Goal: Check status: Check status

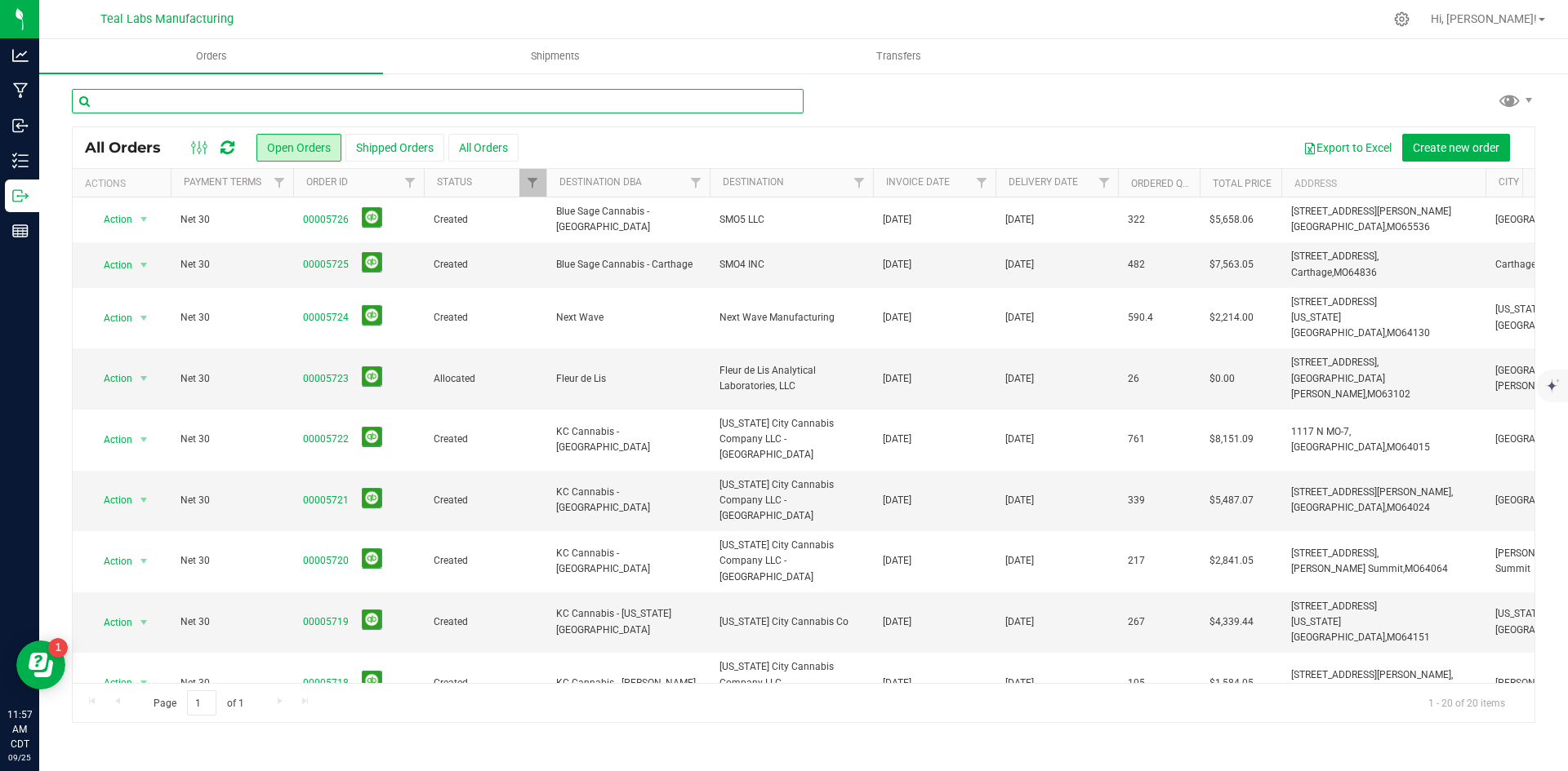
click at [213, 97] on input "text" at bounding box center [437, 101] width 731 height 25
type input "cassville"
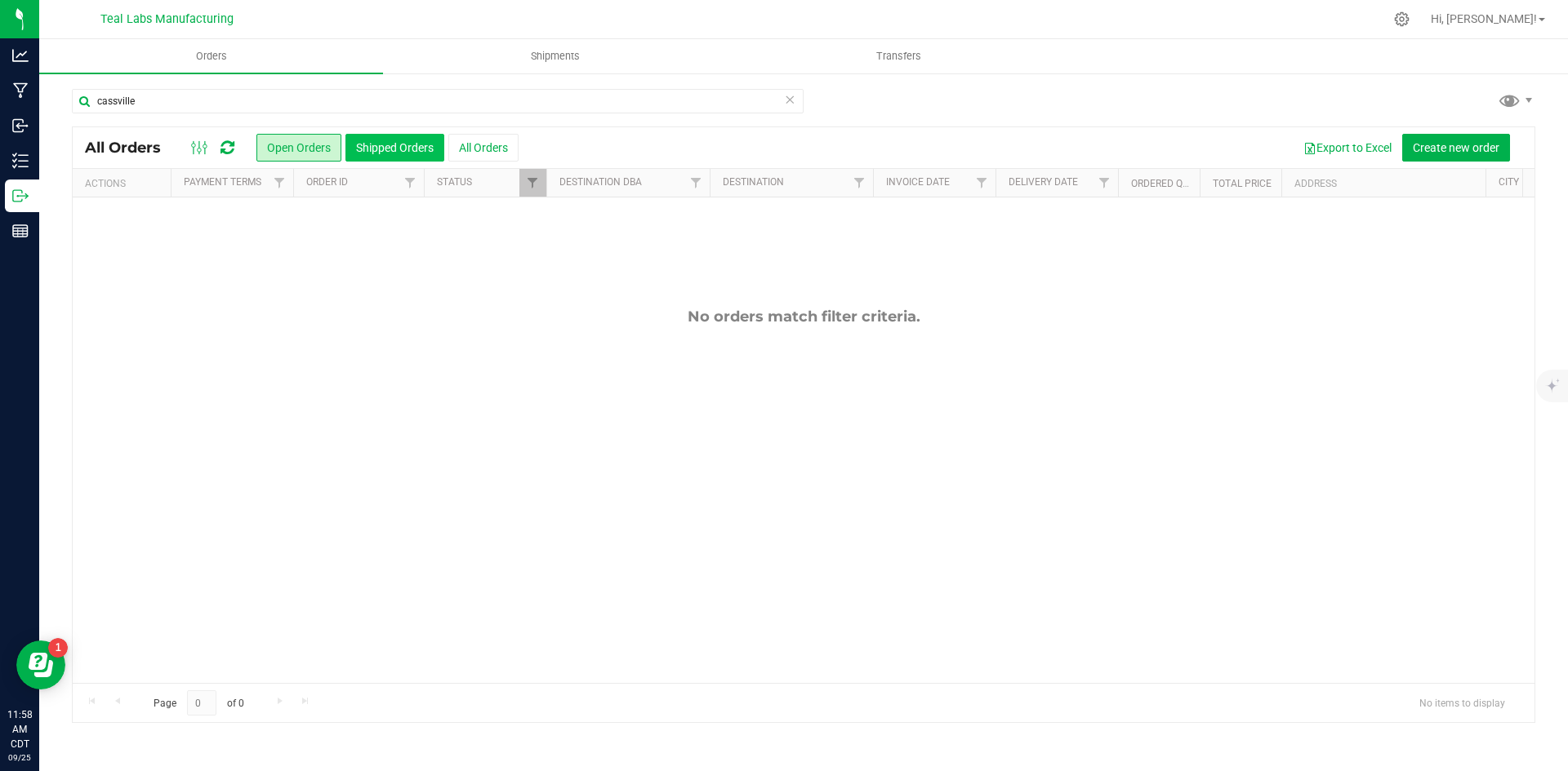
click at [382, 146] on button "Shipped Orders" at bounding box center [394, 148] width 99 height 28
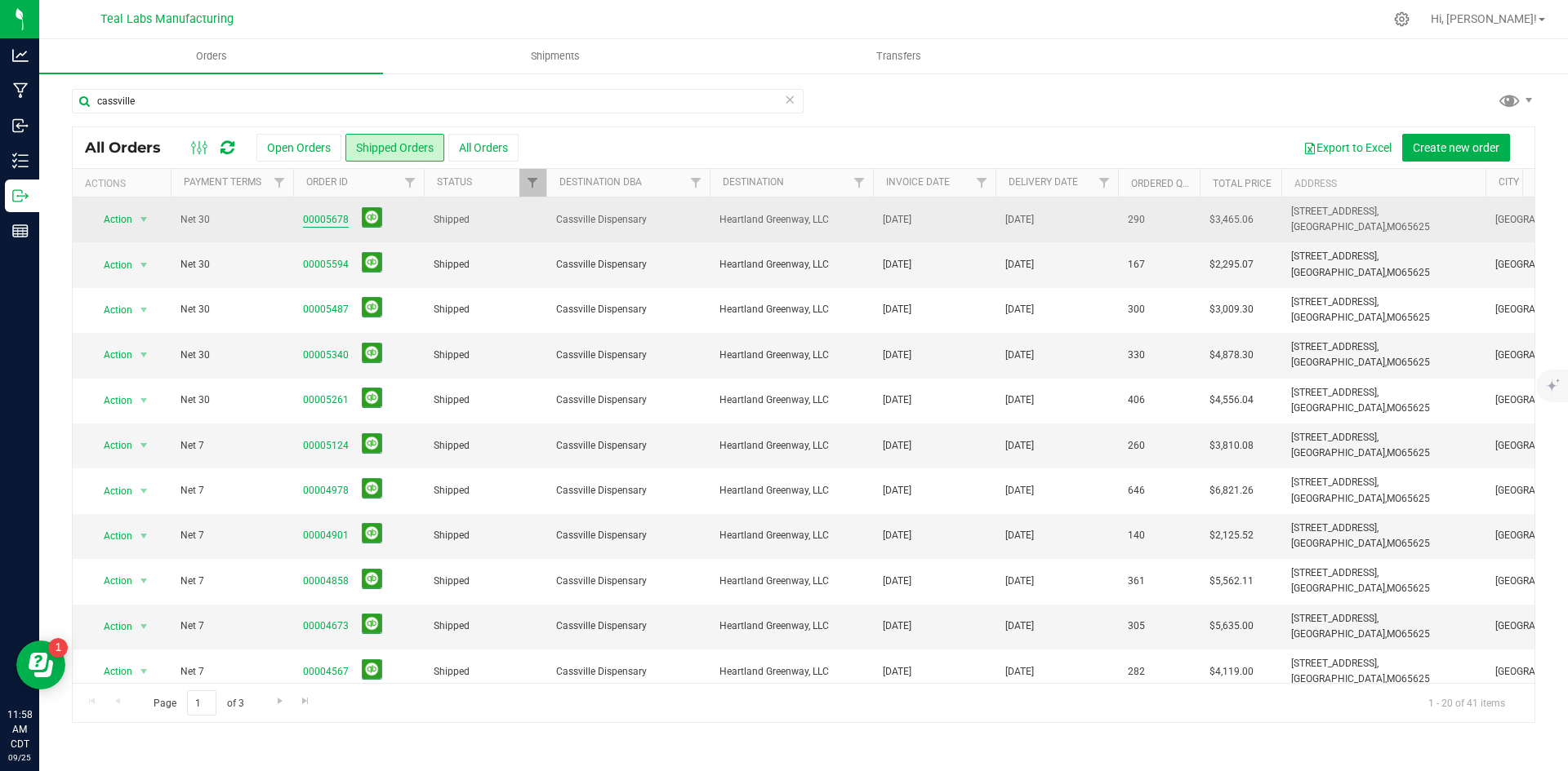
click at [318, 218] on link "00005678" at bounding box center [326, 220] width 46 height 16
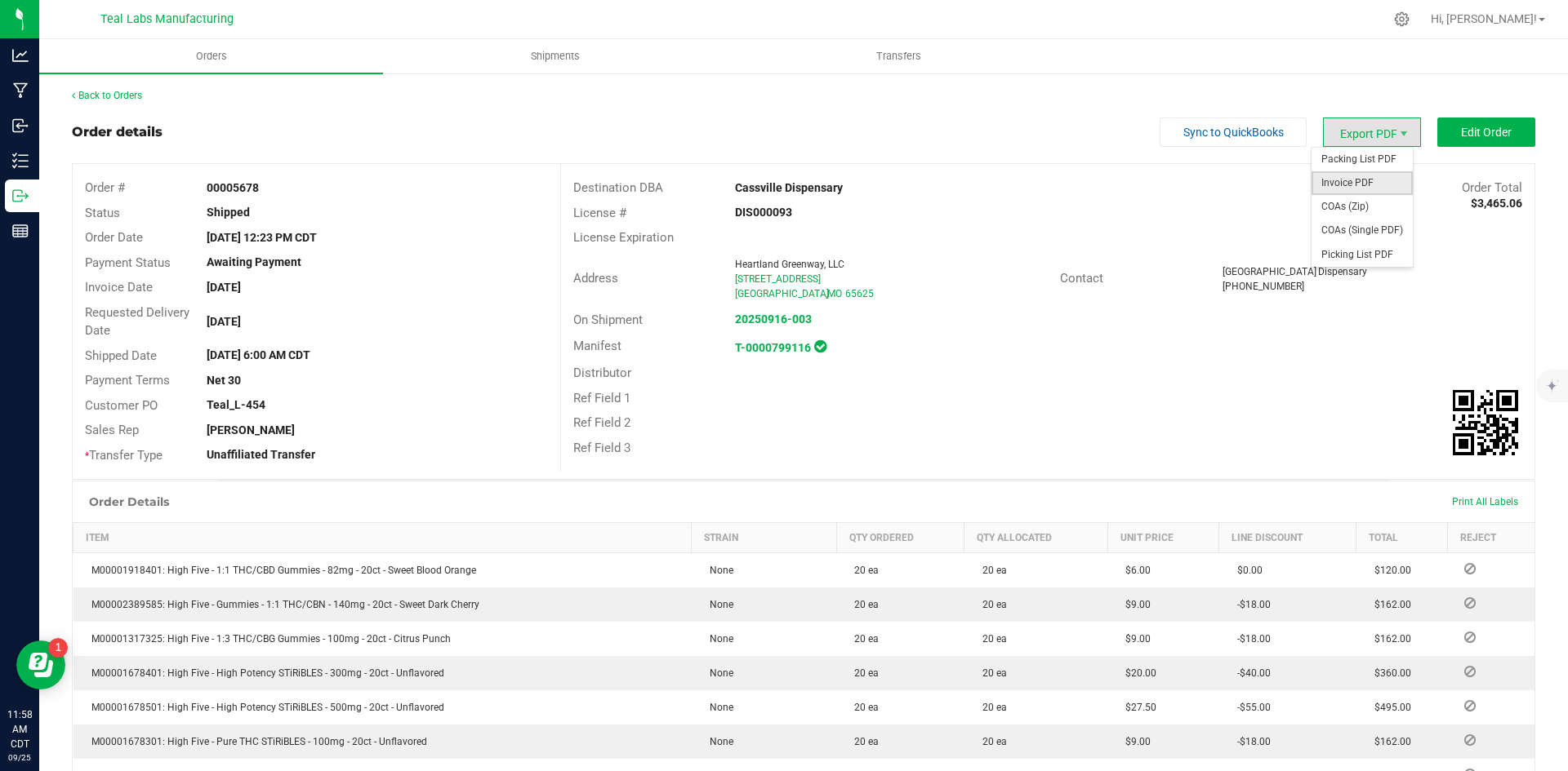
click at [1349, 184] on span "Invoice PDF" at bounding box center [1362, 183] width 101 height 24
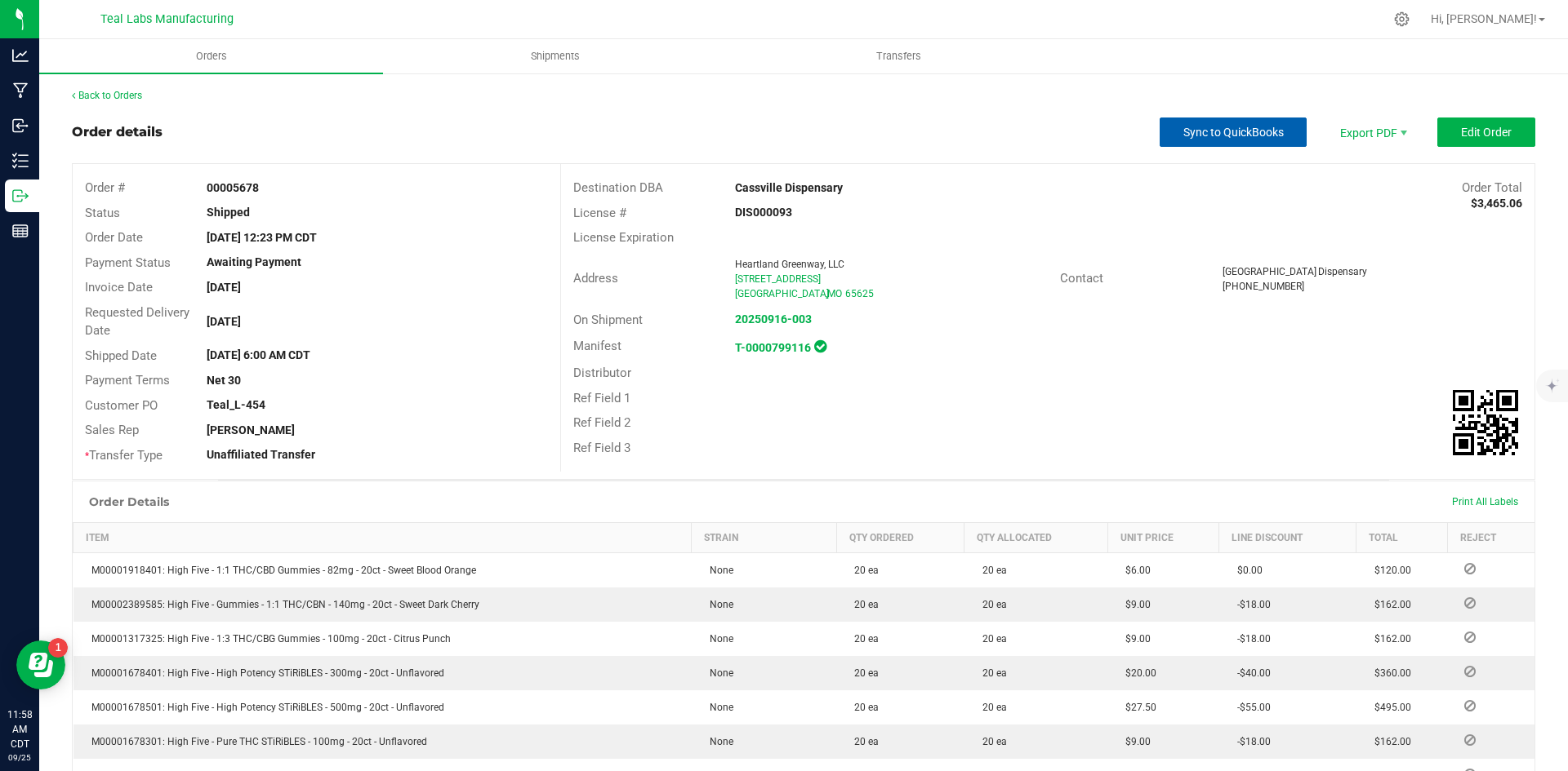
click at [1234, 135] on span "Sync to QuickBooks" at bounding box center [1233, 132] width 100 height 13
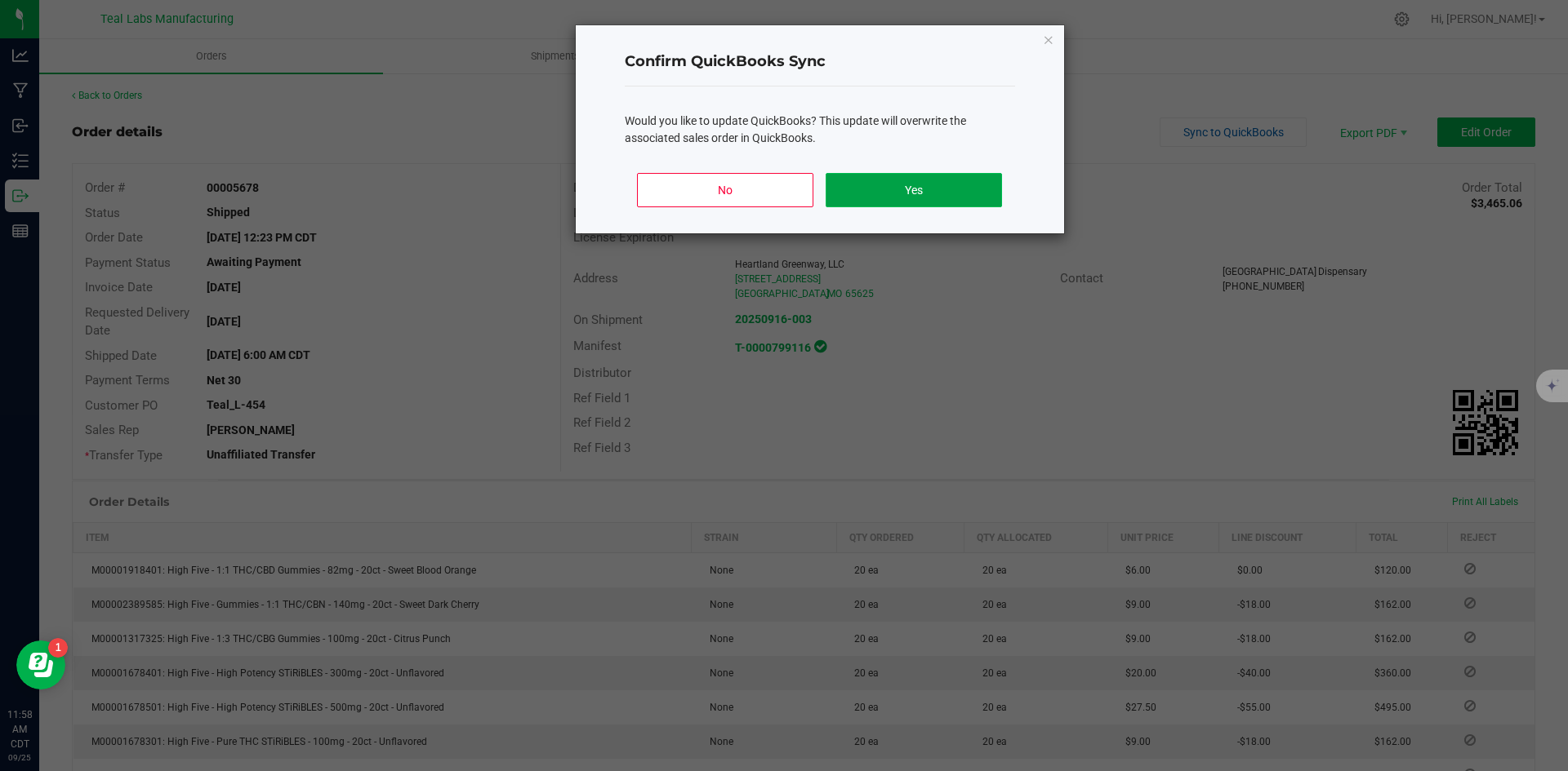
click at [960, 197] on button "Yes" at bounding box center [913, 190] width 175 height 35
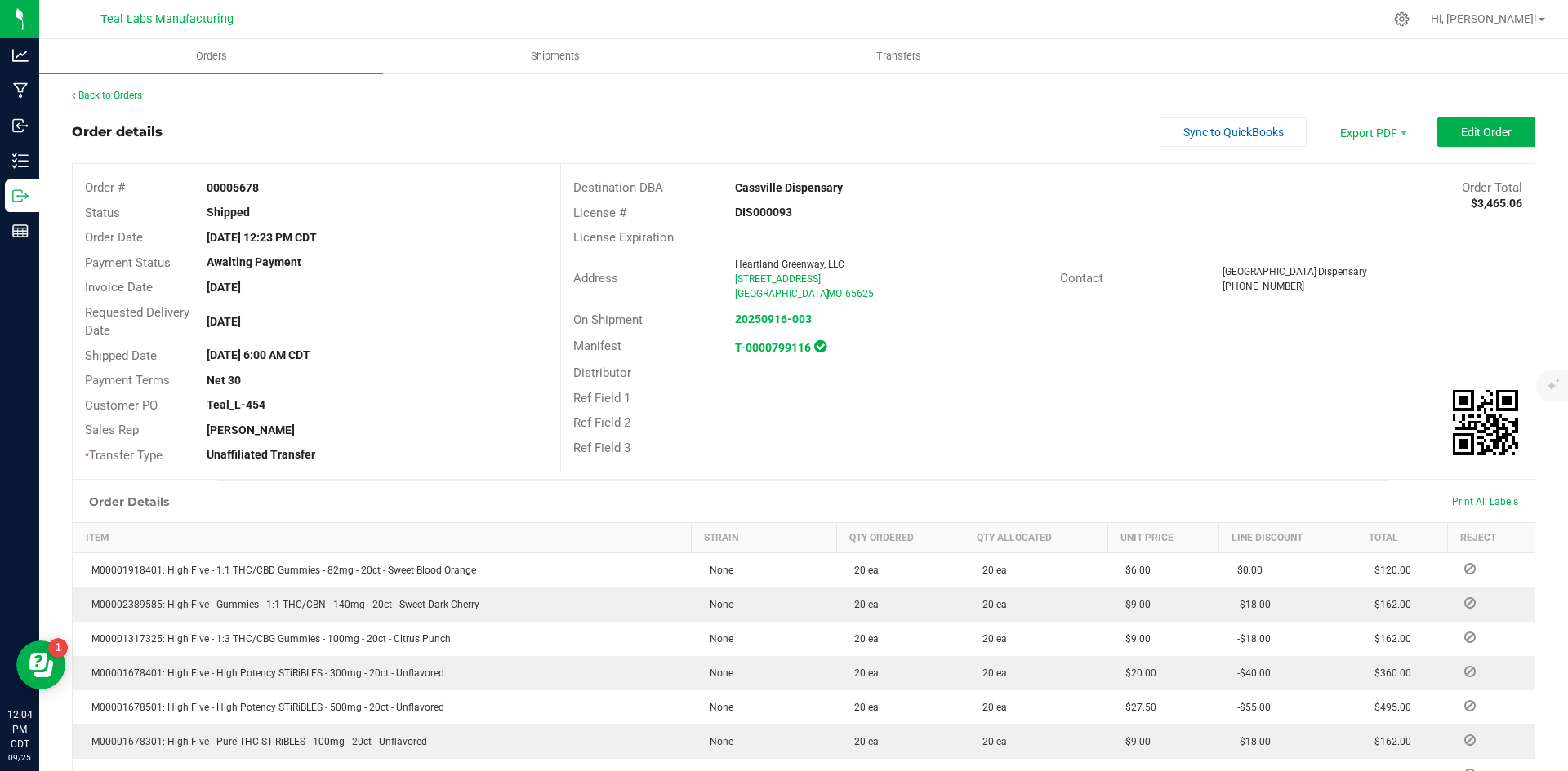
click at [148, 97] on div "Back to Orders" at bounding box center [803, 95] width 1463 height 15
click at [142, 95] on link "Back to Orders" at bounding box center [106, 96] width 70 height 12
